Goal: Transaction & Acquisition: Purchase product/service

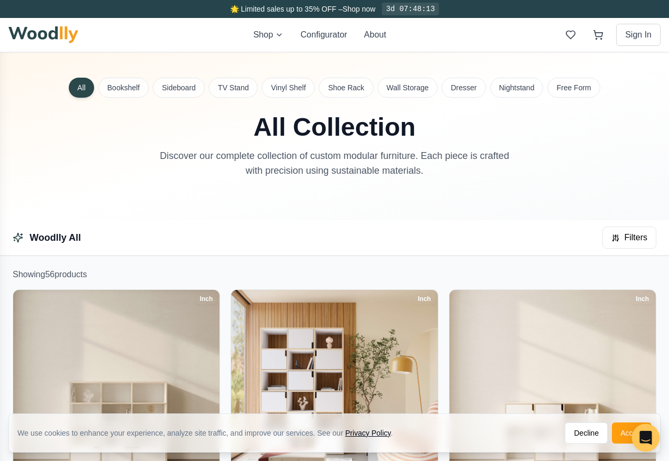
click at [637, 436] on div "Open Intercom Messenger" at bounding box center [646, 438] width 28 height 28
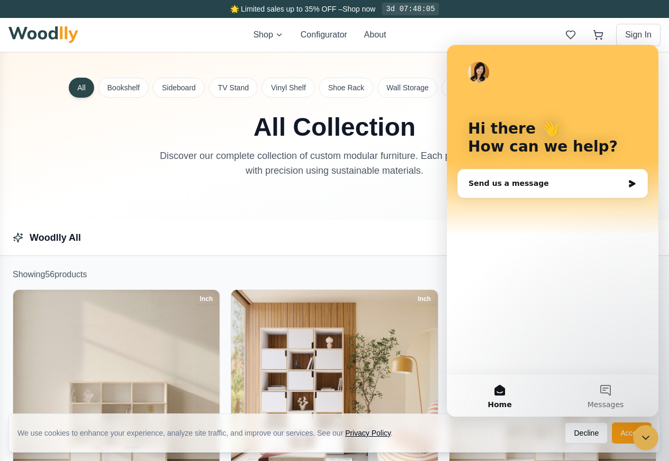
click at [636, 435] on div "Close Intercom Messenger" at bounding box center [645, 437] width 25 height 25
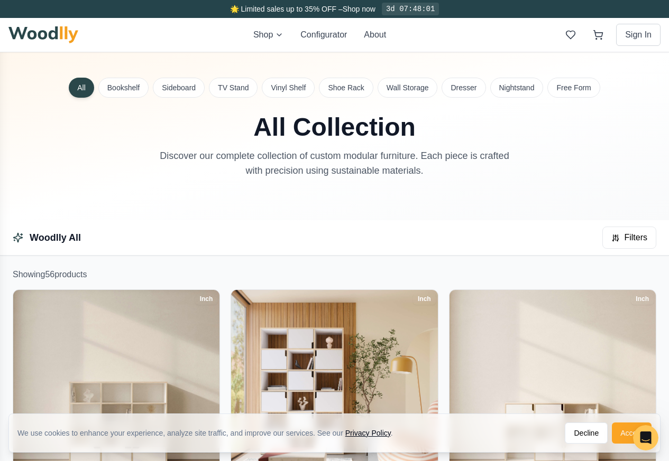
click at [629, 437] on button "Accept" at bounding box center [631, 433] width 40 height 21
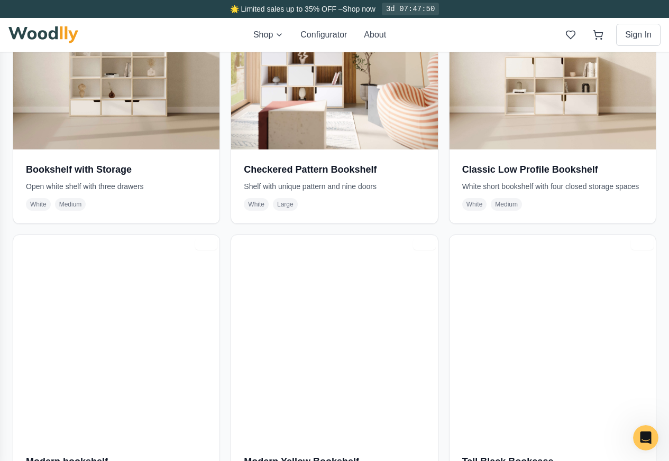
scroll to position [380, 0]
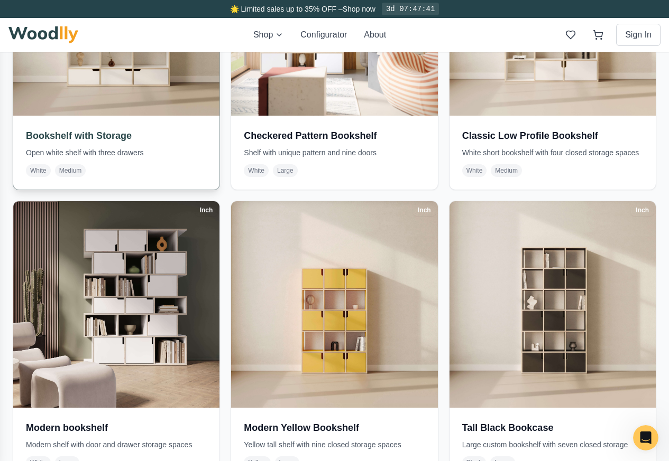
click at [55, 116] on div "Bookshelf with Storage Open white shelf with three drawers White Medium" at bounding box center [116, 153] width 206 height 74
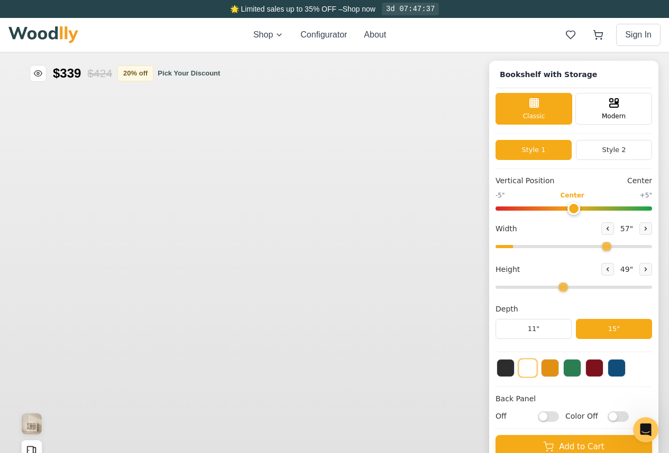
type input "57"
type input "4"
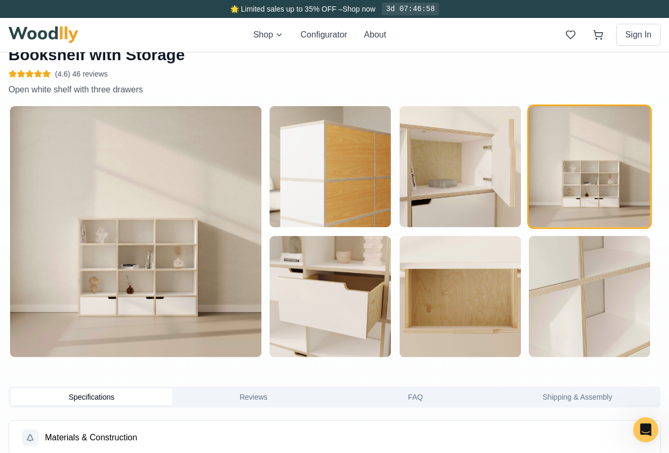
scroll to position [761, 0]
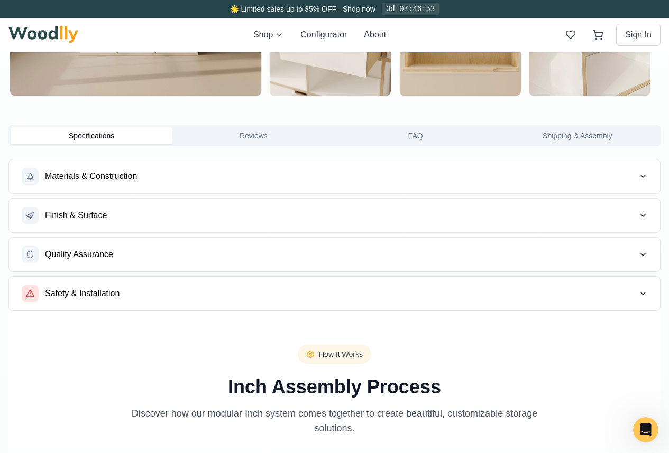
click at [71, 185] on button "Materials & Construction" at bounding box center [334, 177] width 651 height 34
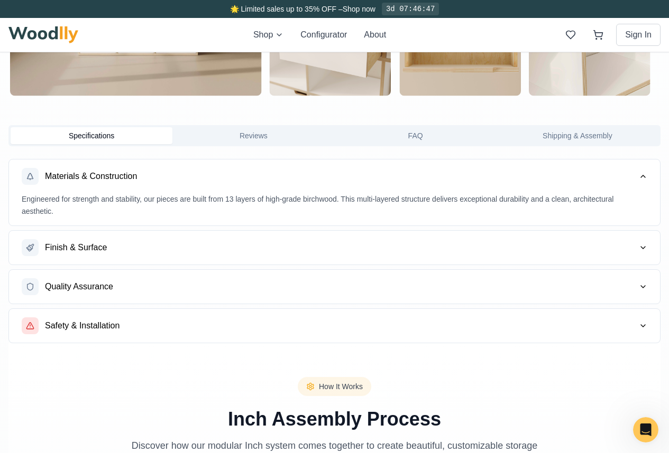
click at [641, 187] on button "Materials & Construction" at bounding box center [334, 177] width 651 height 34
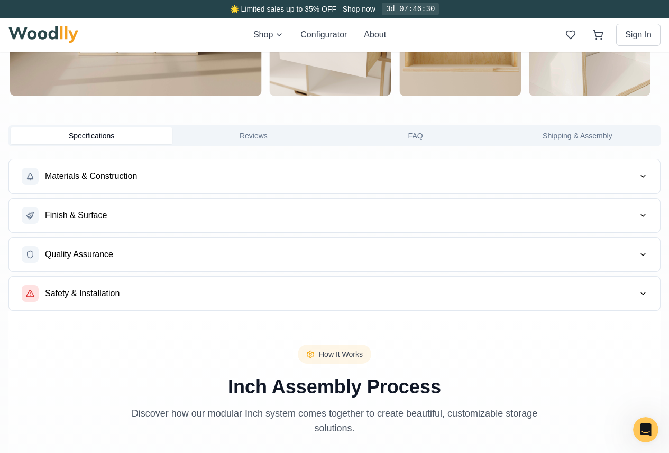
click at [641, 185] on button "Materials & Construction" at bounding box center [334, 177] width 651 height 34
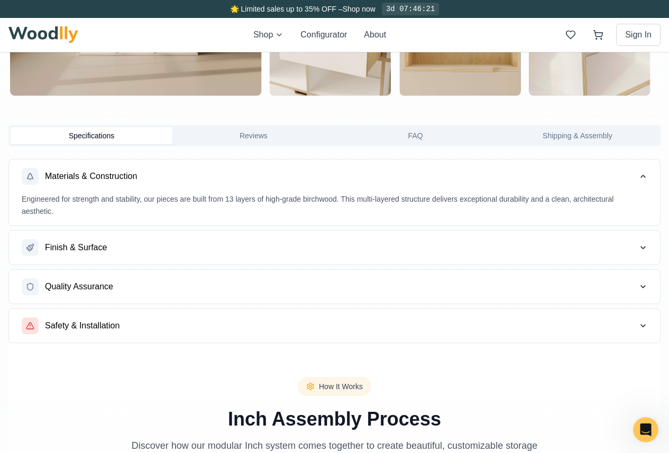
click at [135, 179] on span "Materials & Construction" at bounding box center [91, 176] width 92 height 13
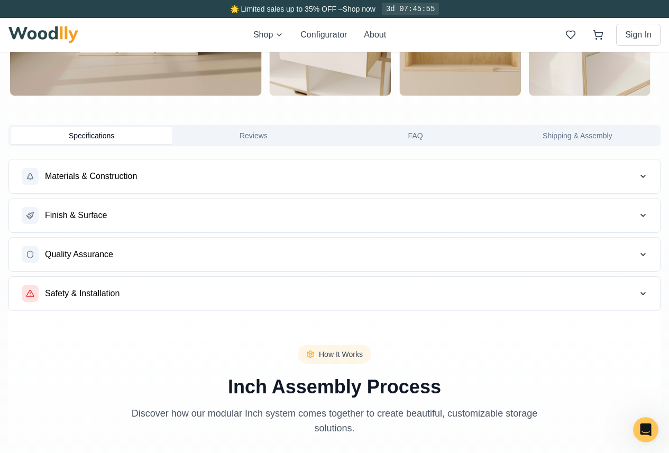
click at [135, 179] on span "Materials & Construction" at bounding box center [91, 176] width 92 height 13
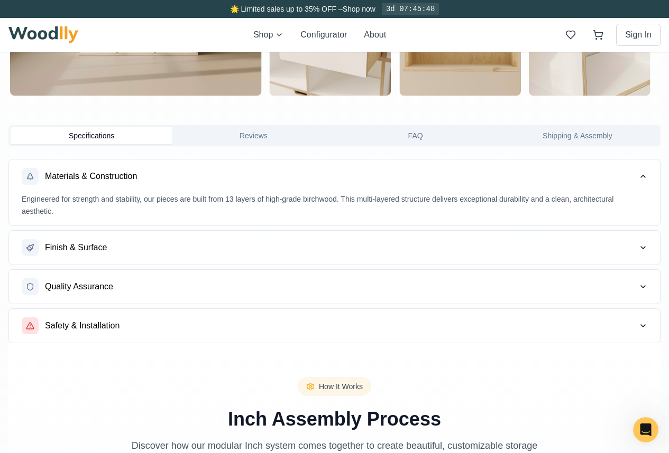
click at [641, 185] on button "Materials & Construction" at bounding box center [334, 177] width 651 height 34
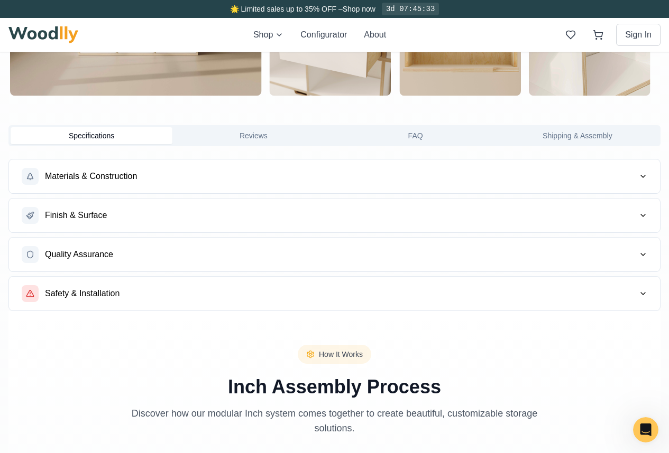
click at [639, 217] on icon "button" at bounding box center [642, 215] width 8 height 8
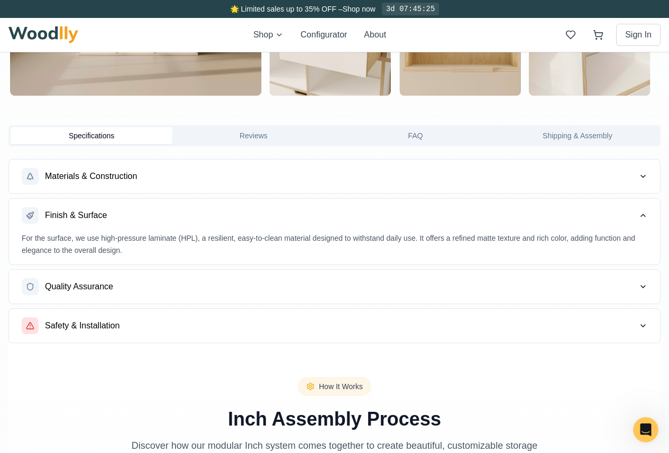
click at [94, 217] on span "Finish & Surface" at bounding box center [76, 215] width 62 height 13
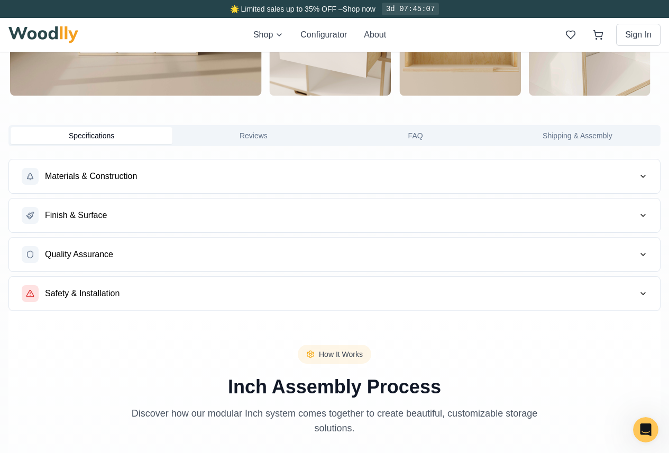
click at [92, 217] on span "Finish & Surface" at bounding box center [76, 215] width 62 height 13
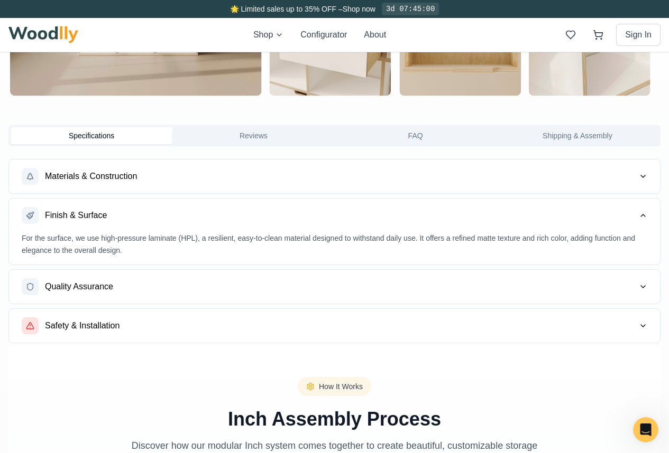
click at [641, 217] on icon "button" at bounding box center [643, 216] width 4 height 2
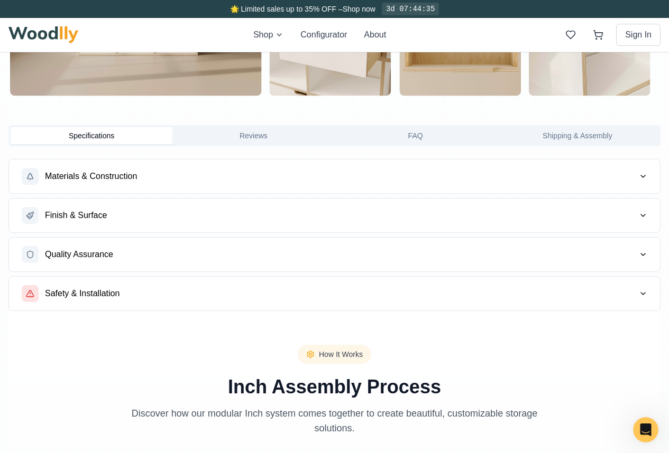
click at [94, 254] on span "Quality Assurance" at bounding box center [79, 254] width 68 height 13
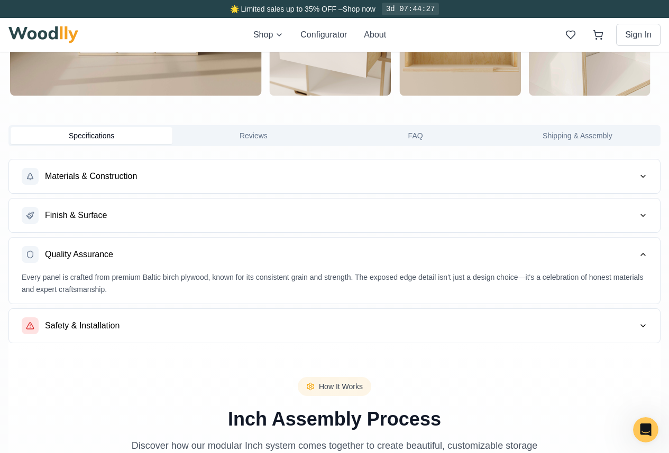
click at [641, 254] on icon "button" at bounding box center [642, 254] width 8 height 8
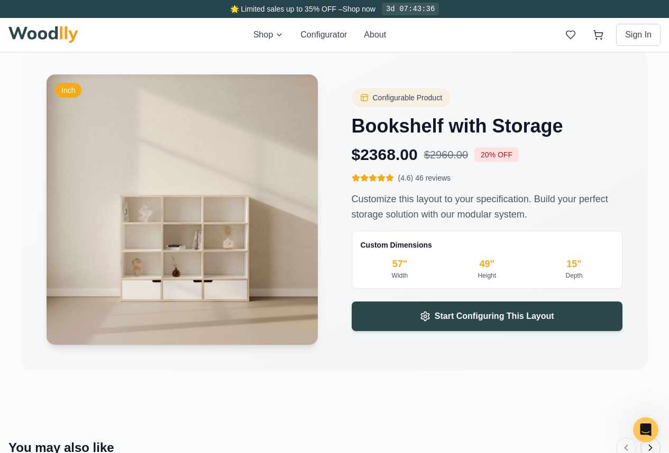
scroll to position [1902, 0]
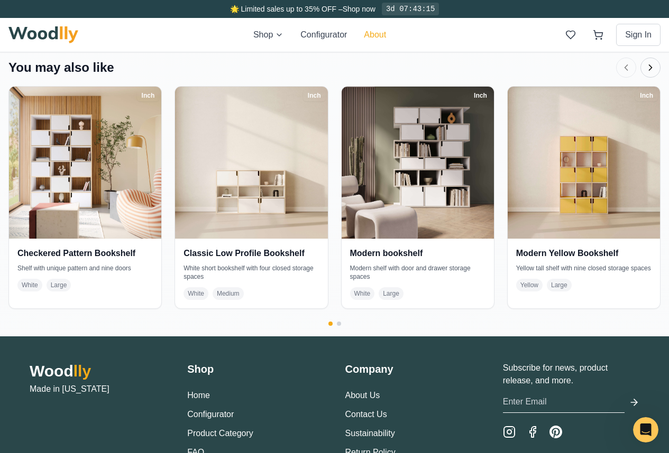
click at [369, 36] on button "About" at bounding box center [375, 35] width 22 height 13
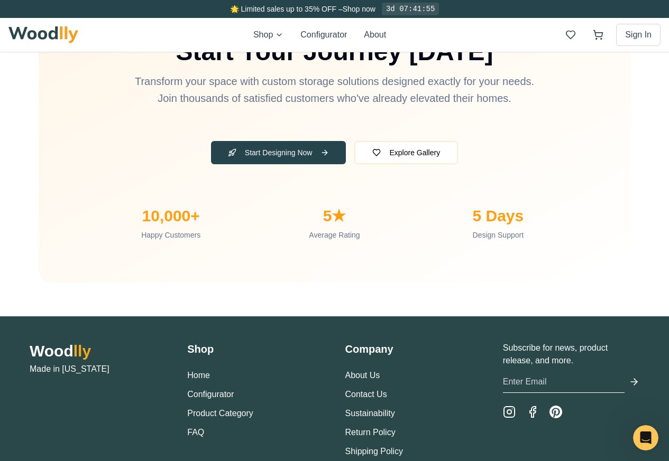
scroll to position [3526, 0]
